Goal: Task Accomplishment & Management: Use online tool/utility

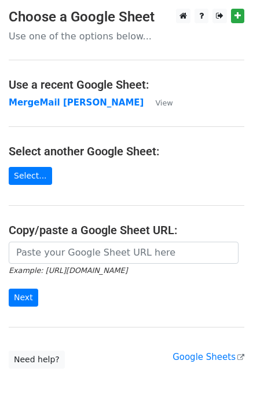
click at [64, 104] on strong "MergeMail [PERSON_NAME]" at bounding box center [76, 102] width 135 height 10
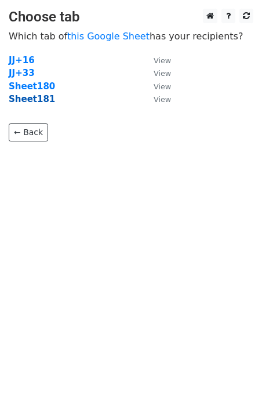
click at [39, 103] on strong "Sheet181" at bounding box center [32, 99] width 46 height 10
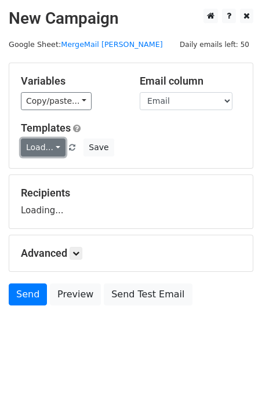
click at [52, 145] on link "Load..." at bounding box center [43, 148] width 45 height 18
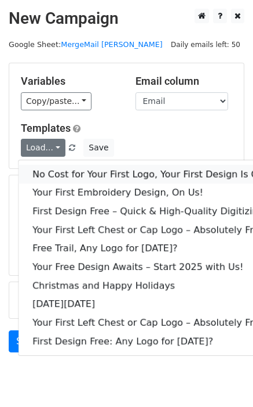
click at [75, 168] on link "No Cost for Your First Logo, Your First Design Is On Us!" at bounding box center [158, 174] width 278 height 19
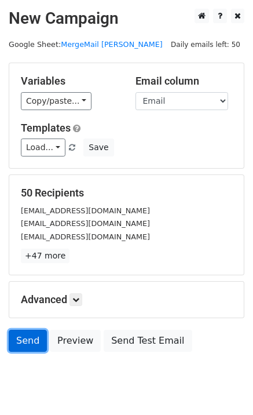
click at [30, 346] on link "Send" at bounding box center [28, 341] width 38 height 22
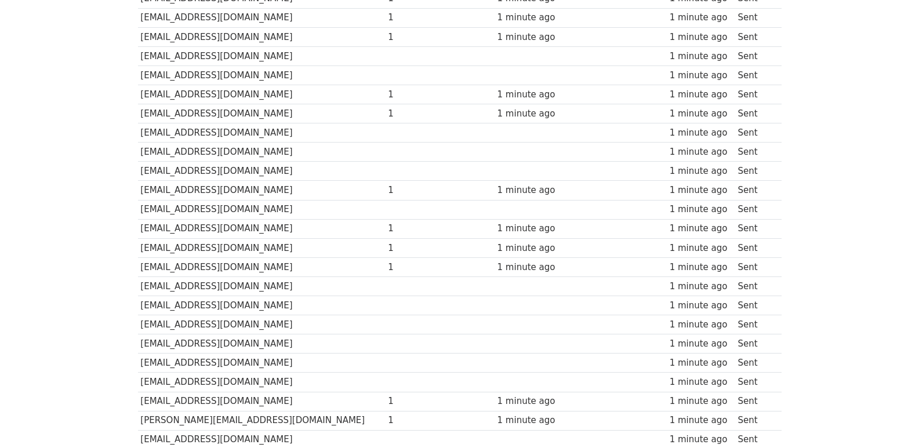
scroll to position [773, 0]
